Goal: Task Accomplishment & Management: Manage account settings

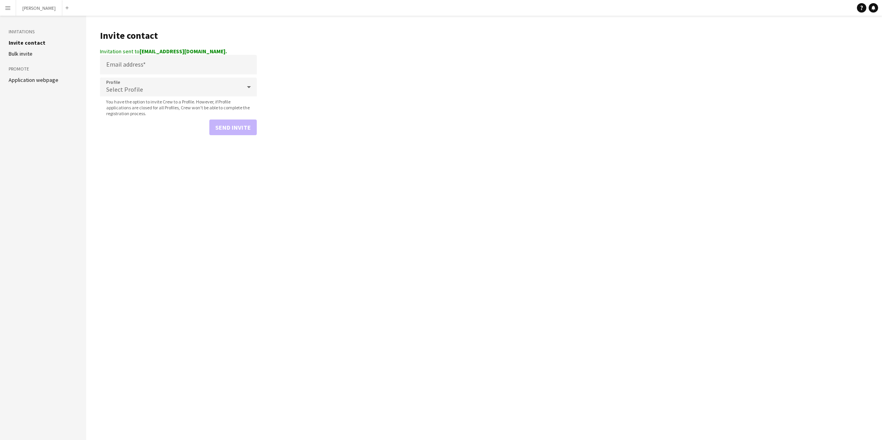
click at [7, 8] on app-icon "Menu" at bounding box center [8, 8] width 6 height 6
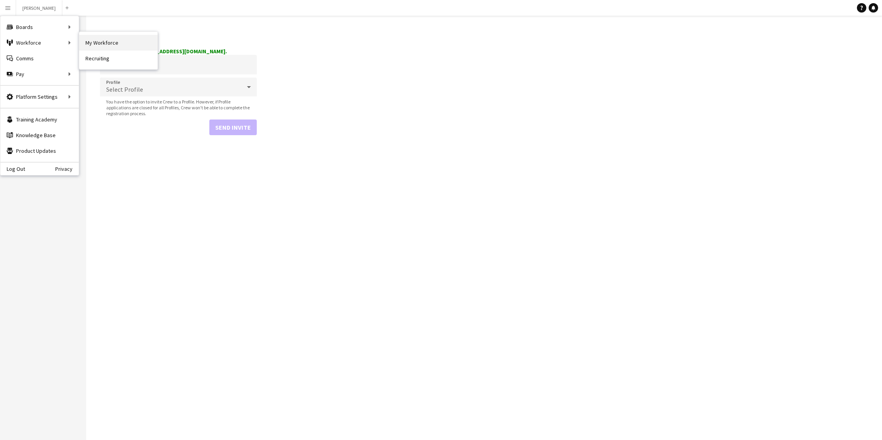
click at [95, 45] on link "My Workforce" at bounding box center [118, 43] width 78 height 16
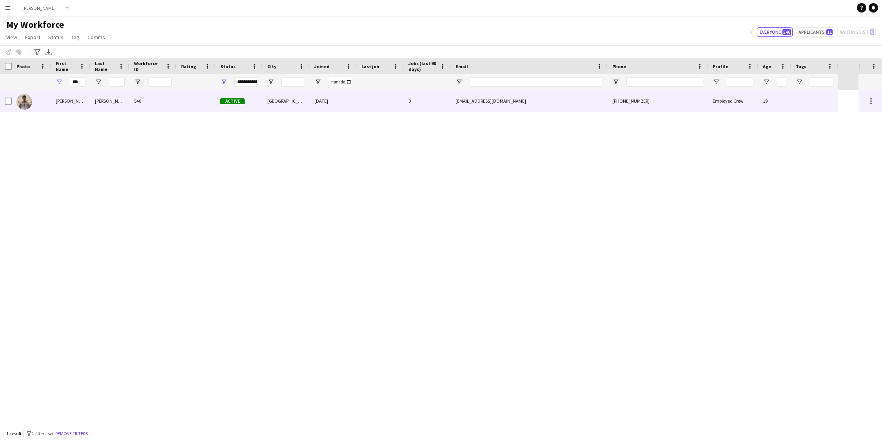
click at [76, 106] on div "[PERSON_NAME]" at bounding box center [70, 101] width 39 height 22
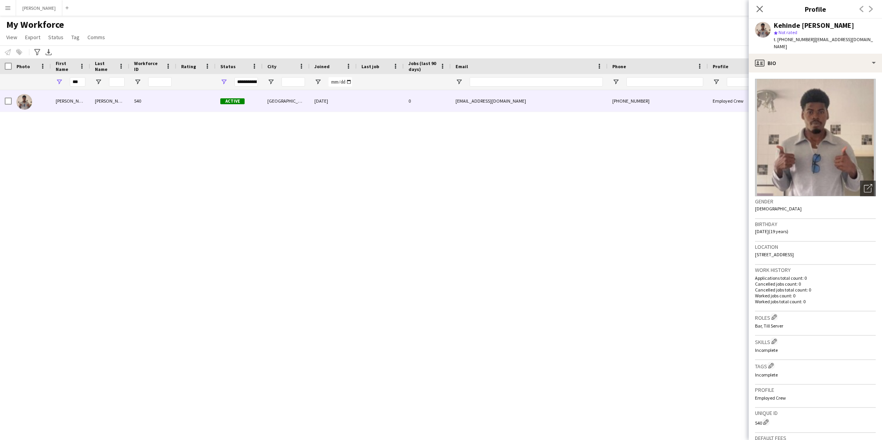
click at [10, 8] on app-icon "Menu" at bounding box center [8, 8] width 6 height 6
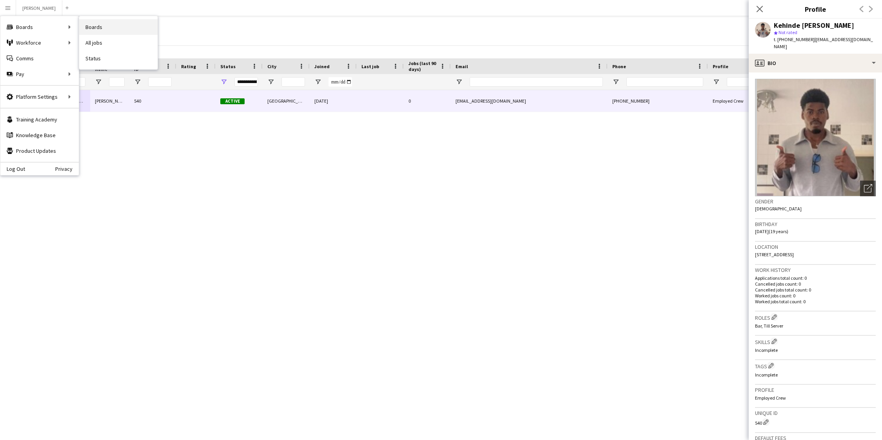
click at [99, 32] on link "Boards" at bounding box center [118, 27] width 78 height 16
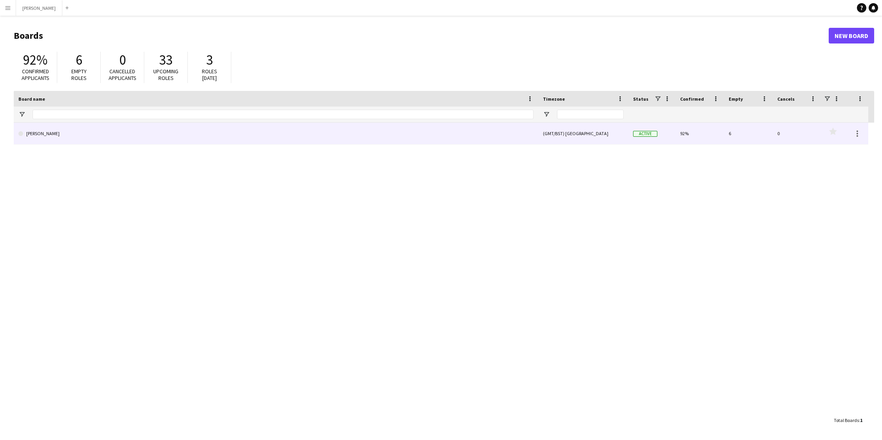
click at [86, 135] on link "[PERSON_NAME]" at bounding box center [275, 134] width 515 height 22
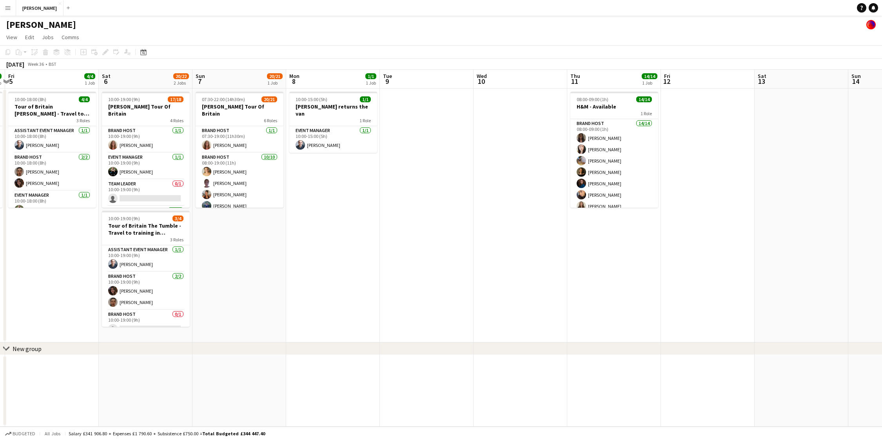
scroll to position [0, 276]
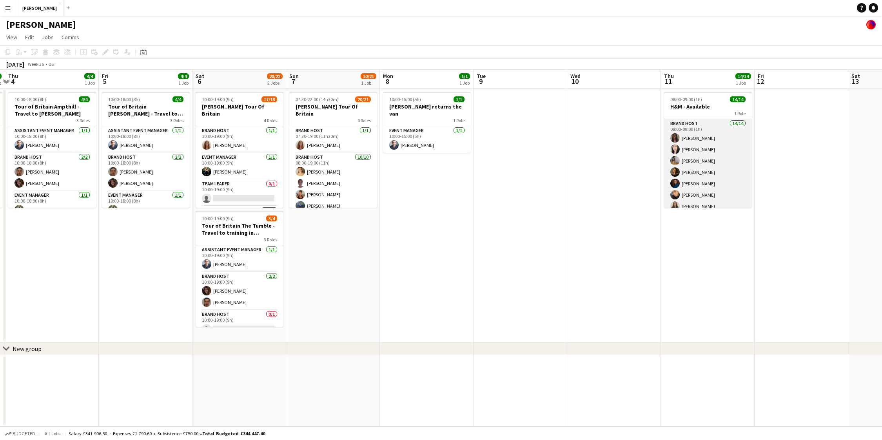
click at [714, 132] on app-card-role "Brand Host 14/14 08:00-09:00 (1h) [PERSON_NAME] [PERSON_NAME] [PERSON_NAME] [PE…" at bounding box center [708, 206] width 88 height 174
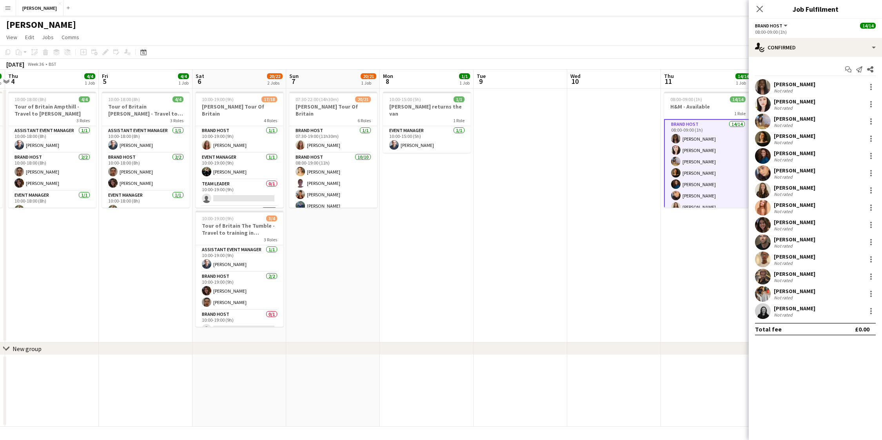
click at [789, 203] on div "[PERSON_NAME]" at bounding box center [795, 205] width 42 height 7
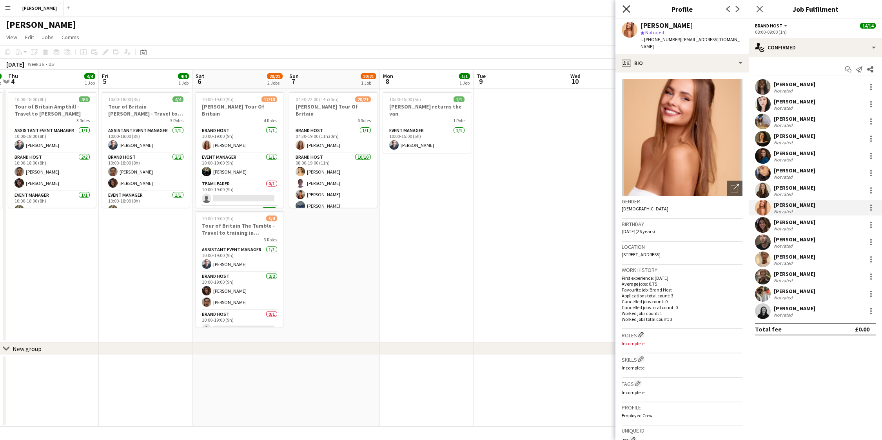
click at [627, 5] on icon "Close pop-in" at bounding box center [626, 8] width 7 height 7
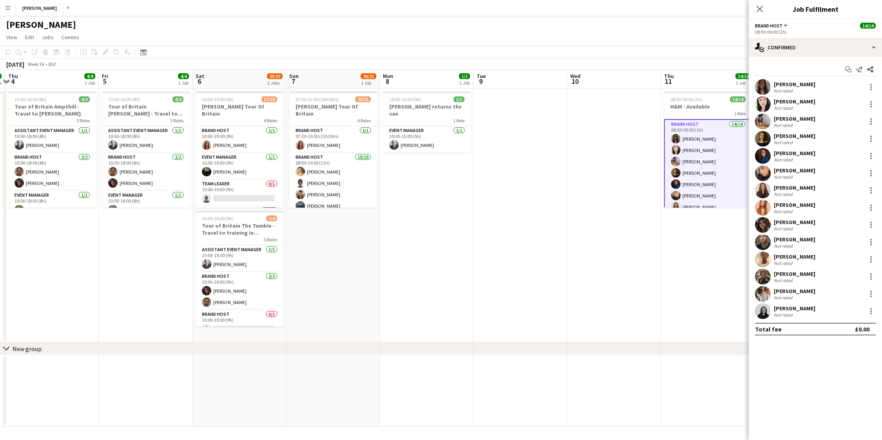
click at [771, 152] on div at bounding box center [763, 156] width 16 height 16
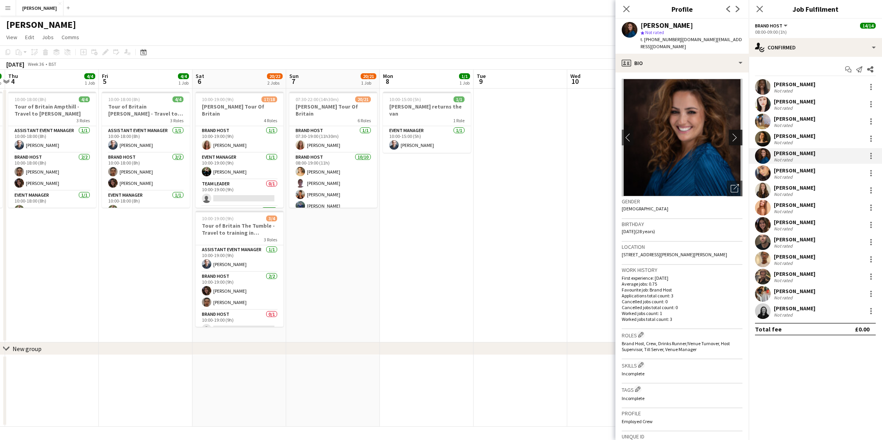
click at [736, 133] on app-icon "chevron-right" at bounding box center [737, 137] width 12 height 8
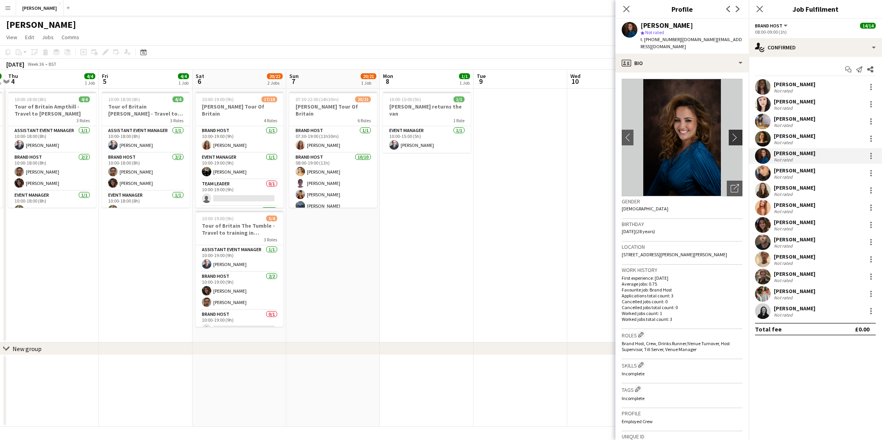
click at [736, 133] on app-icon "chevron-right" at bounding box center [737, 137] width 12 height 8
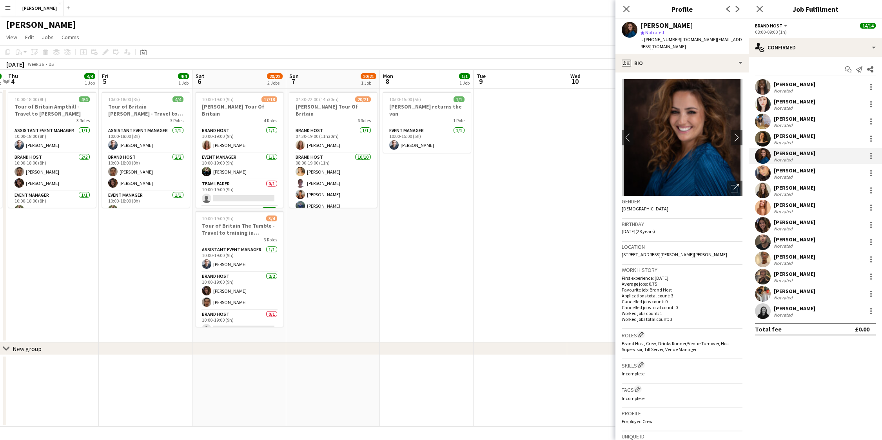
click at [766, 208] on app-user-avatar at bounding box center [763, 208] width 16 height 16
